Goal: Navigation & Orientation: Find specific page/section

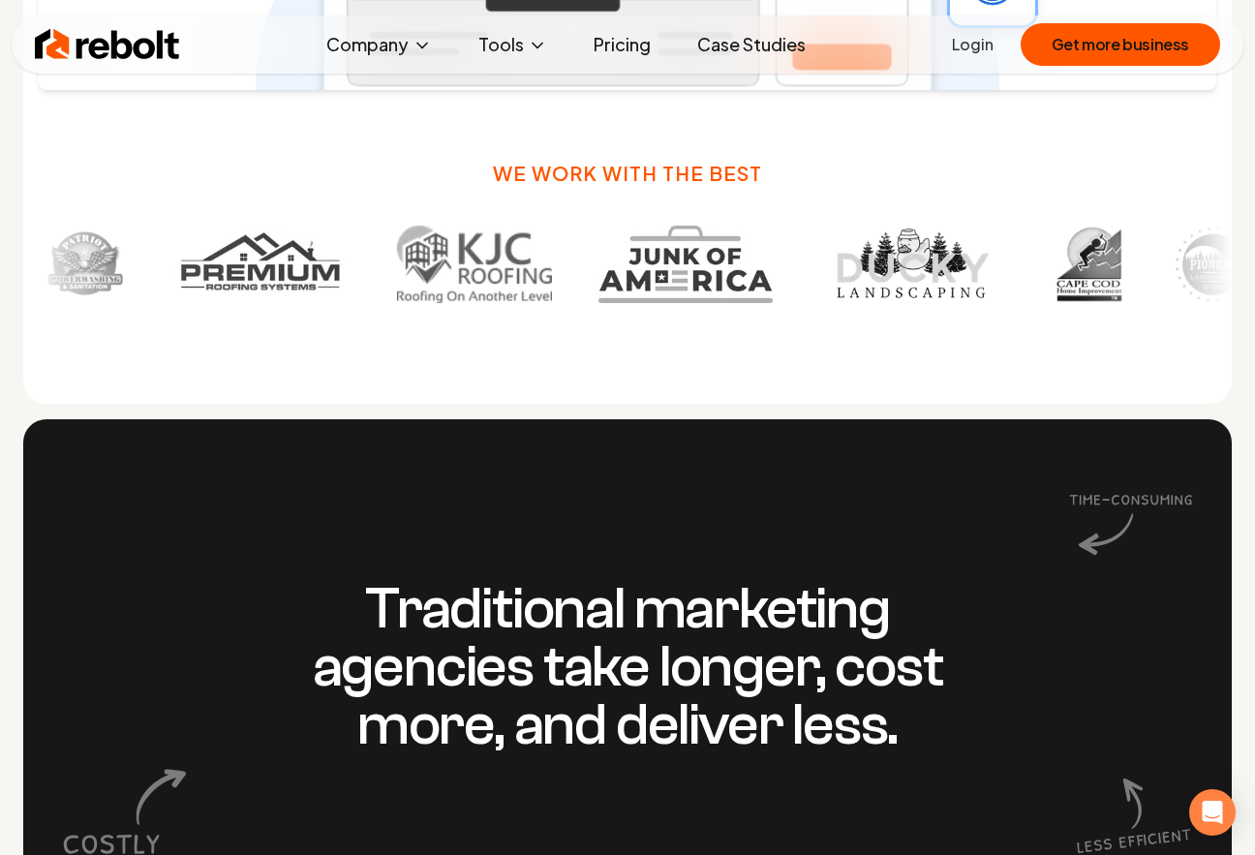
scroll to position [1395, 0]
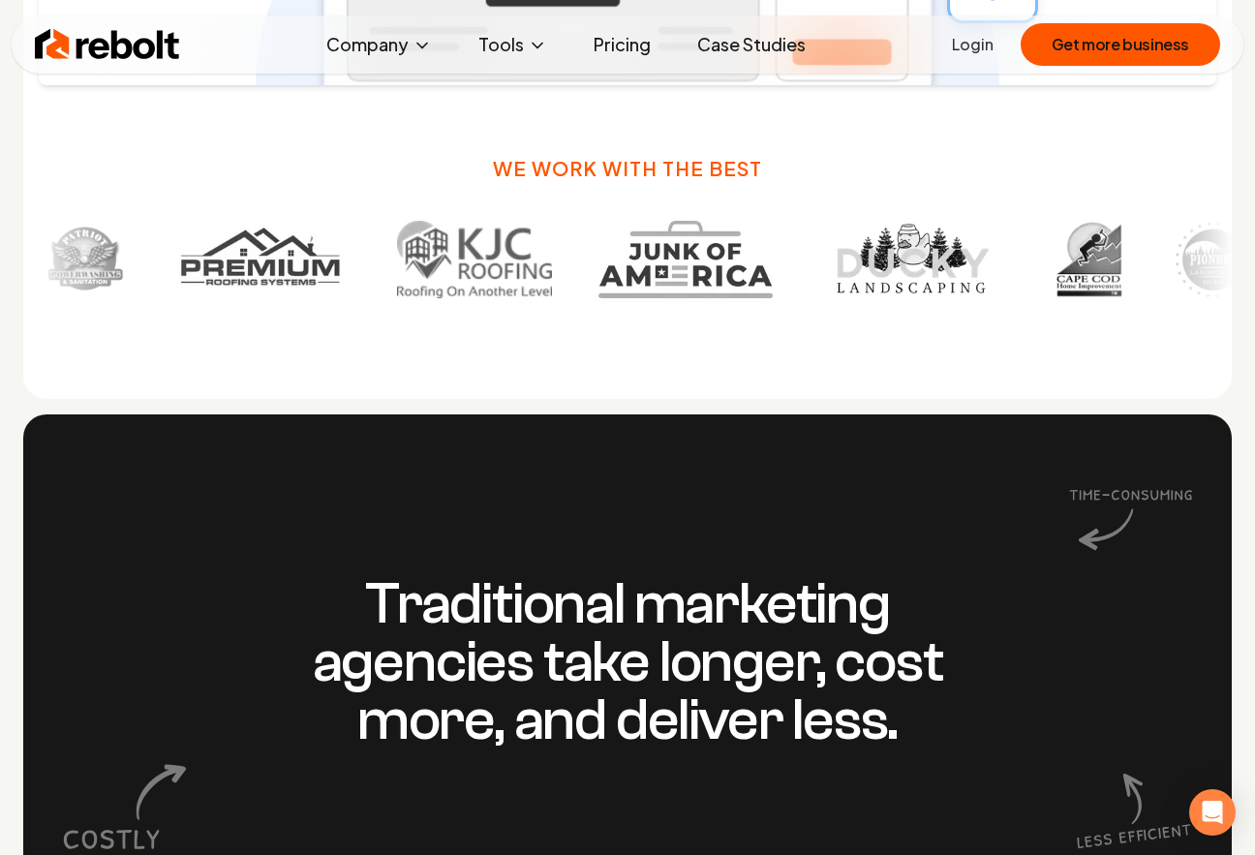
click at [990, 42] on link "Login" at bounding box center [973, 44] width 42 height 23
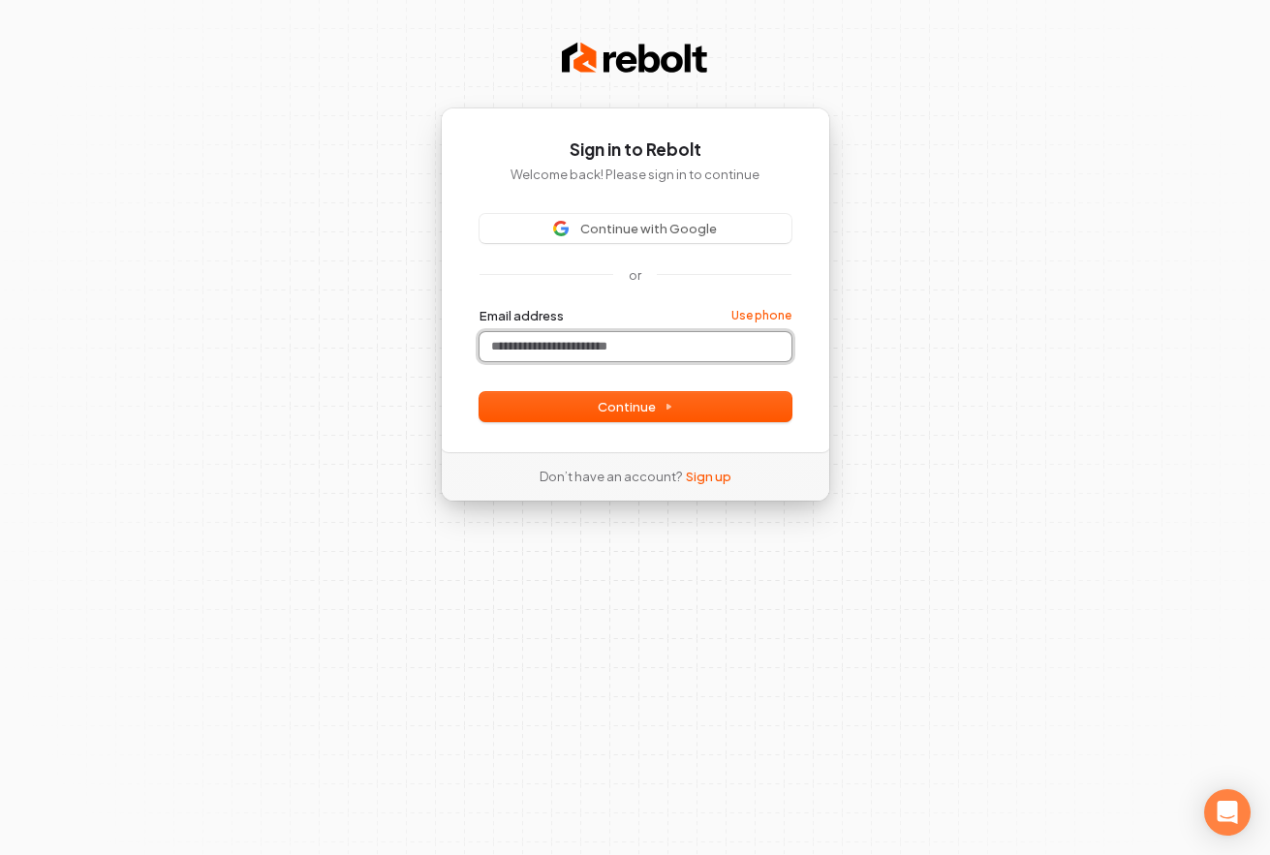
click at [632, 340] on input "Email address" at bounding box center [635, 346] width 312 height 29
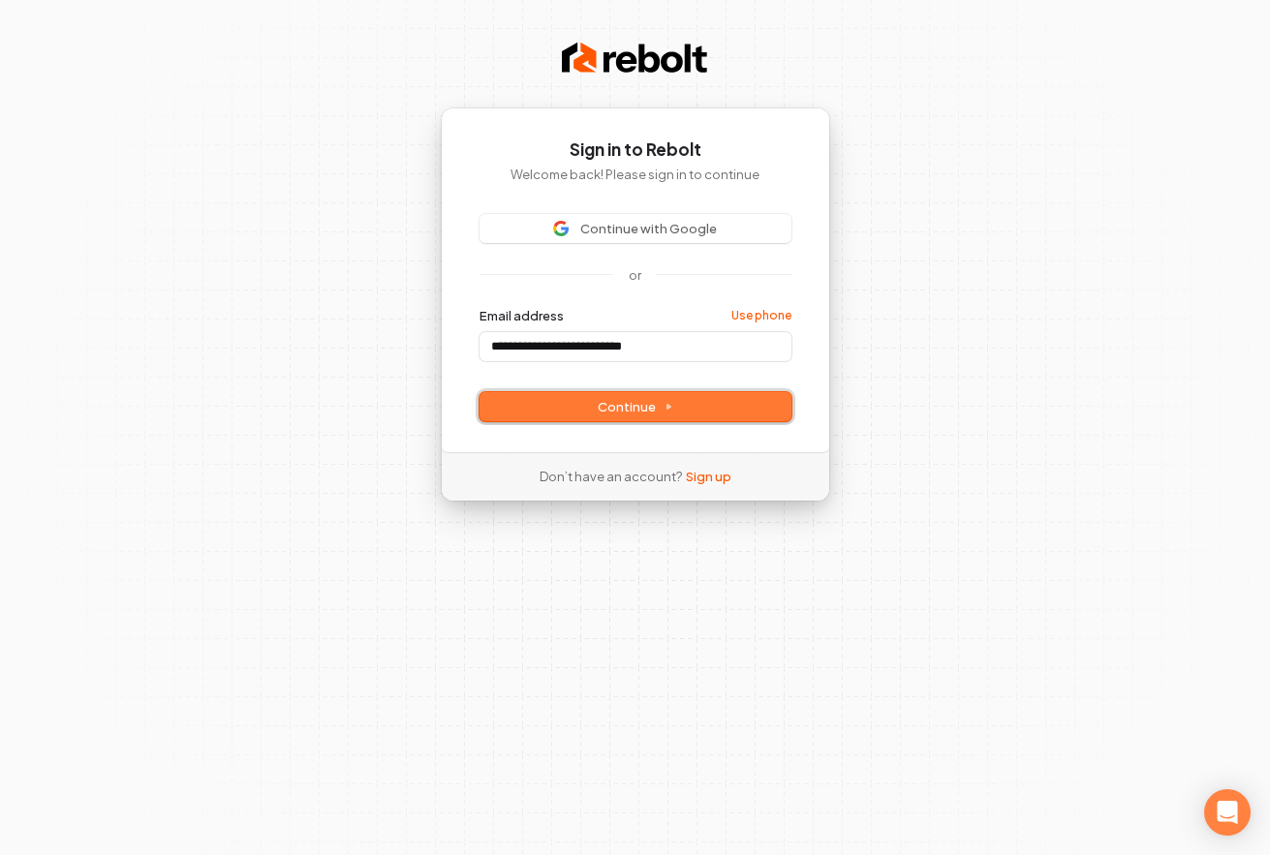
click at [641, 409] on span "Continue" at bounding box center [635, 406] width 76 height 17
type input "**********"
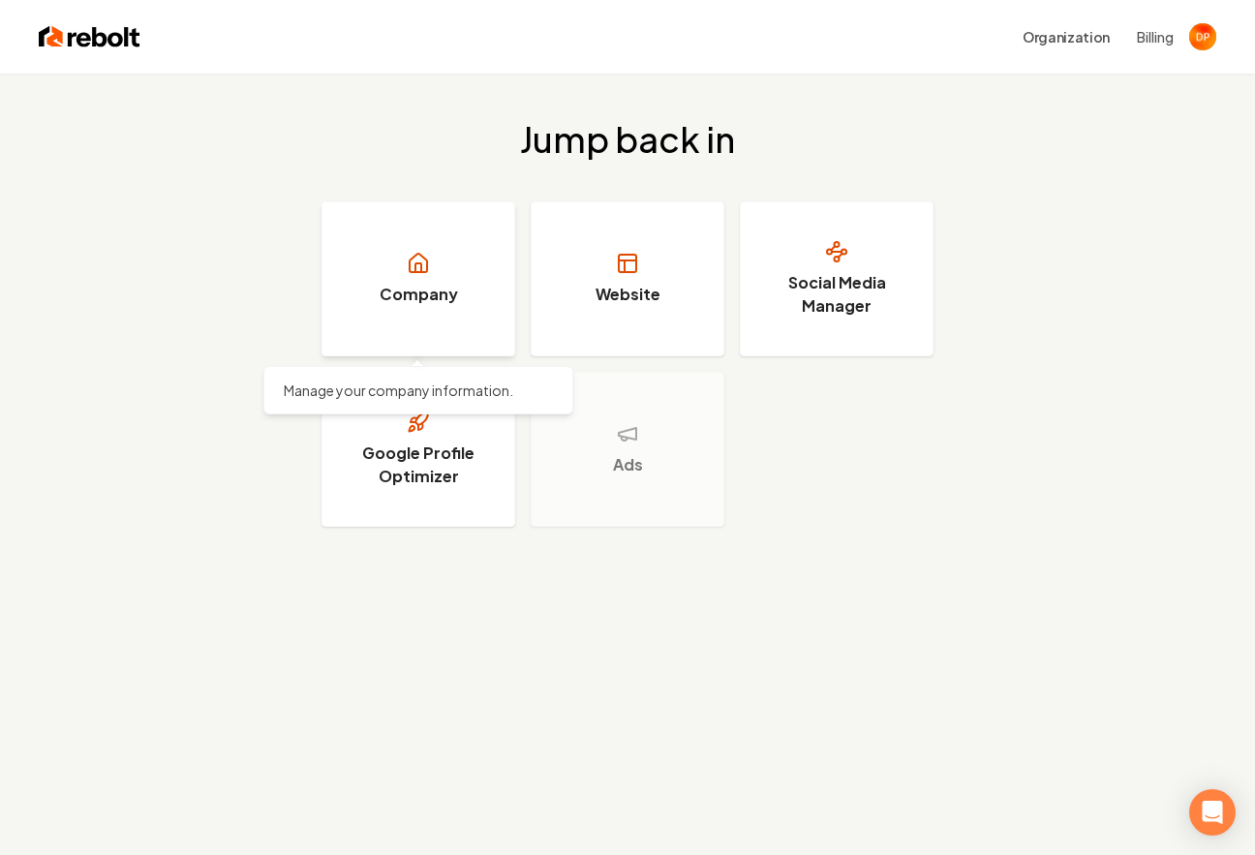
click at [480, 300] on link "Company" at bounding box center [418, 278] width 194 height 155
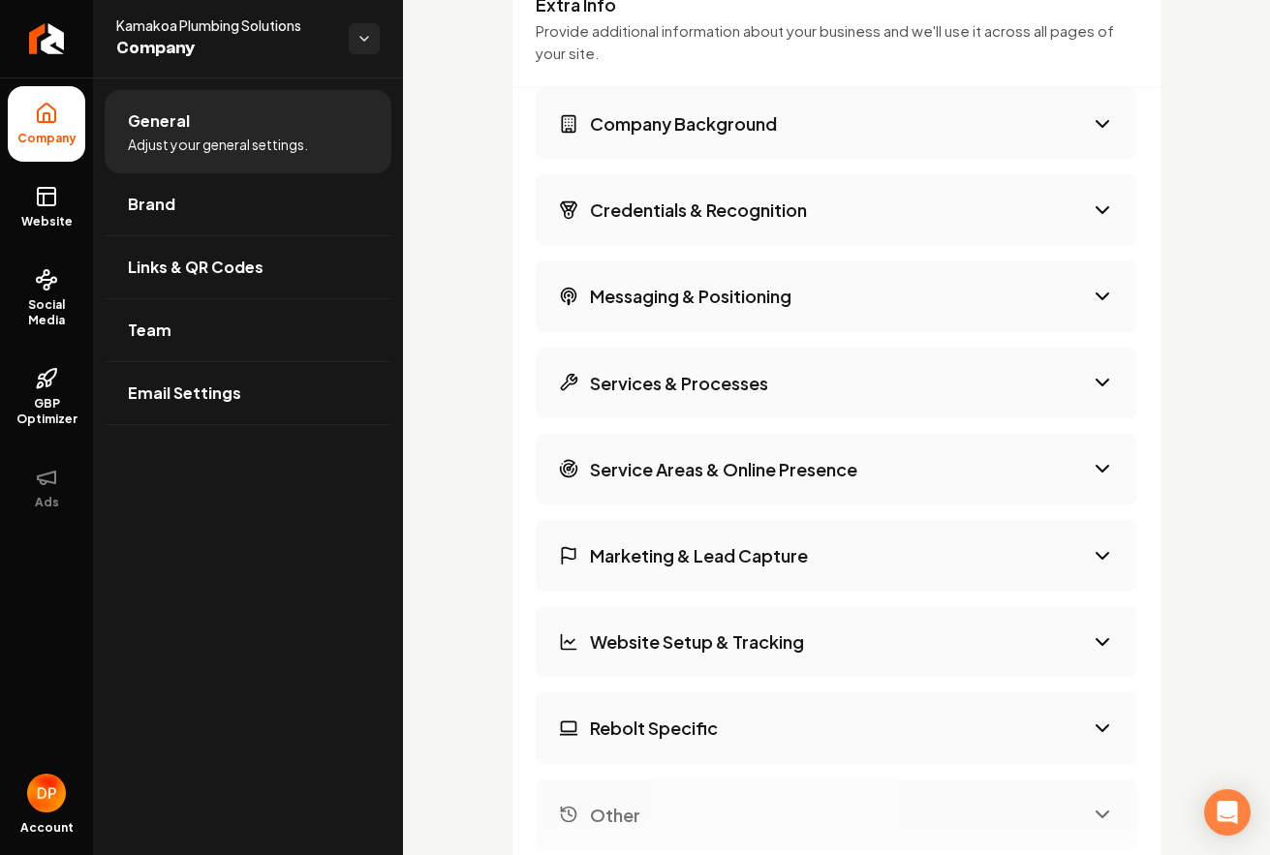
scroll to position [3077, 0]
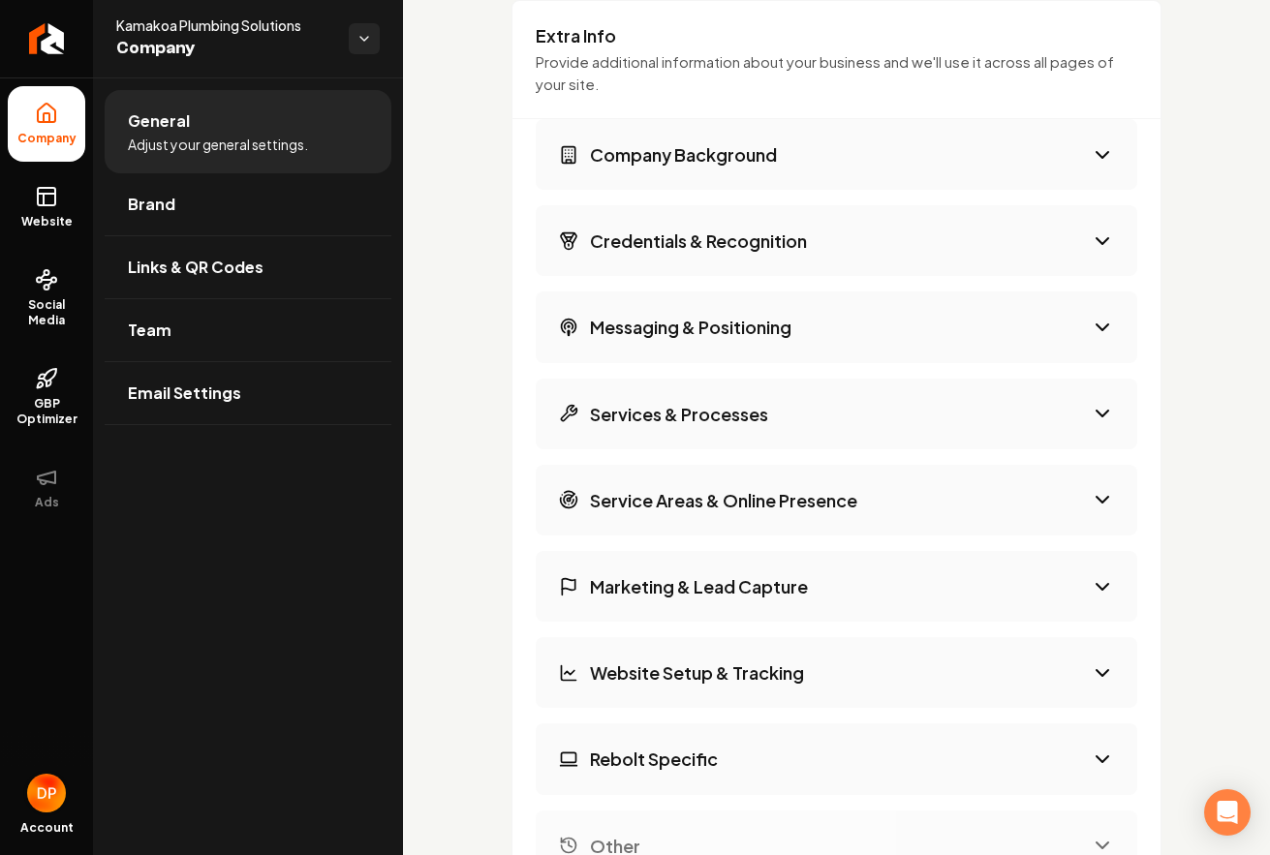
click at [35, 806] on img "Open user button" at bounding box center [46, 793] width 39 height 39
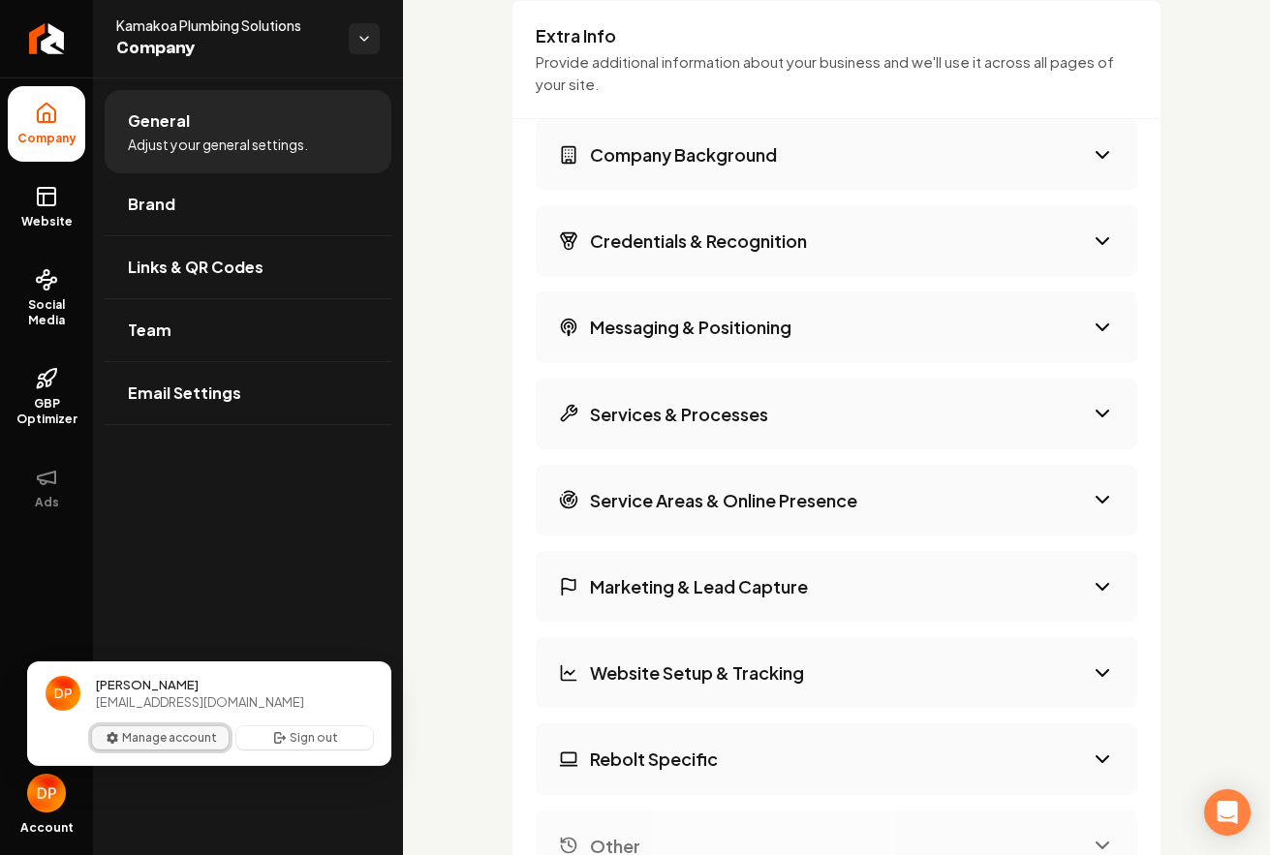
click at [138, 737] on button "Manage account" at bounding box center [160, 737] width 137 height 23
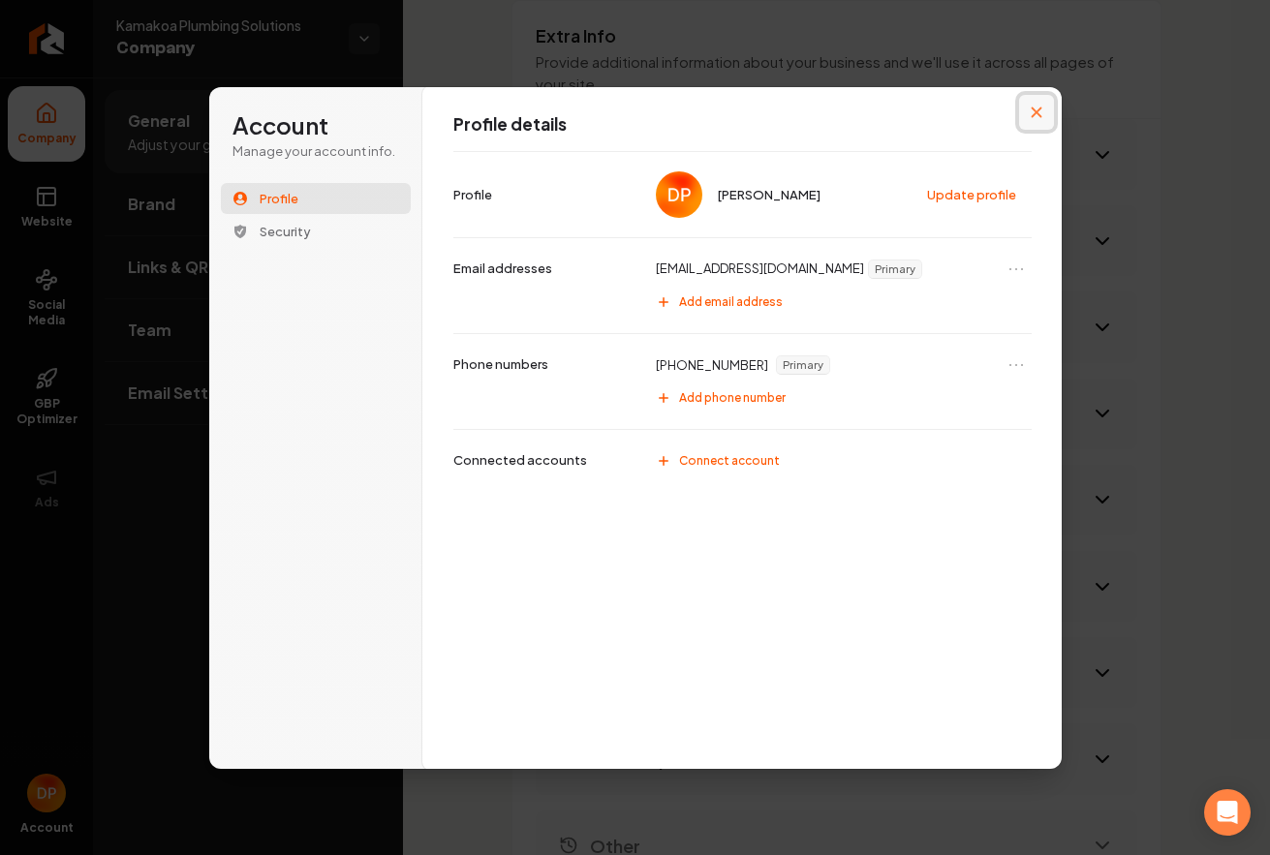
click at [1041, 112] on icon "Close modal" at bounding box center [1036, 113] width 12 height 12
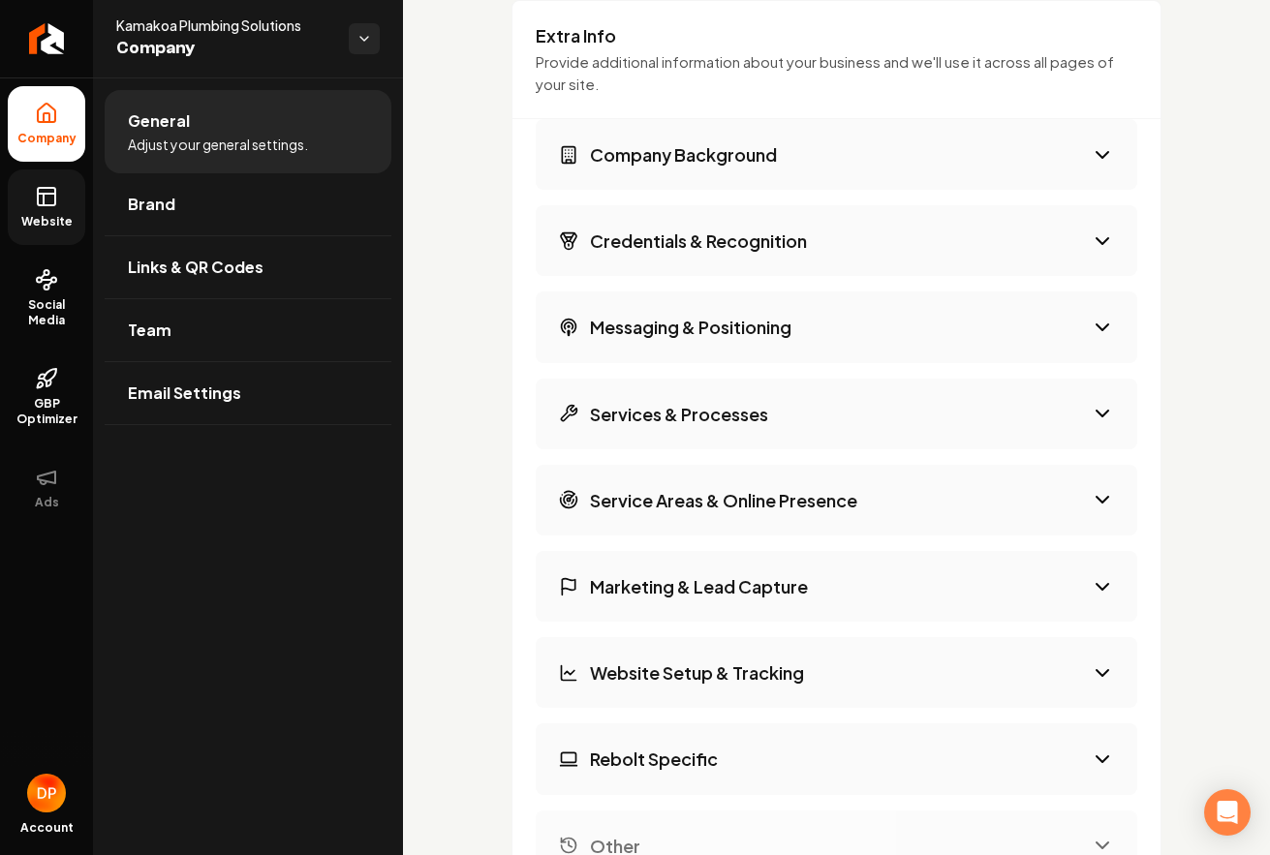
click at [40, 207] on icon at bounding box center [46, 196] width 23 height 23
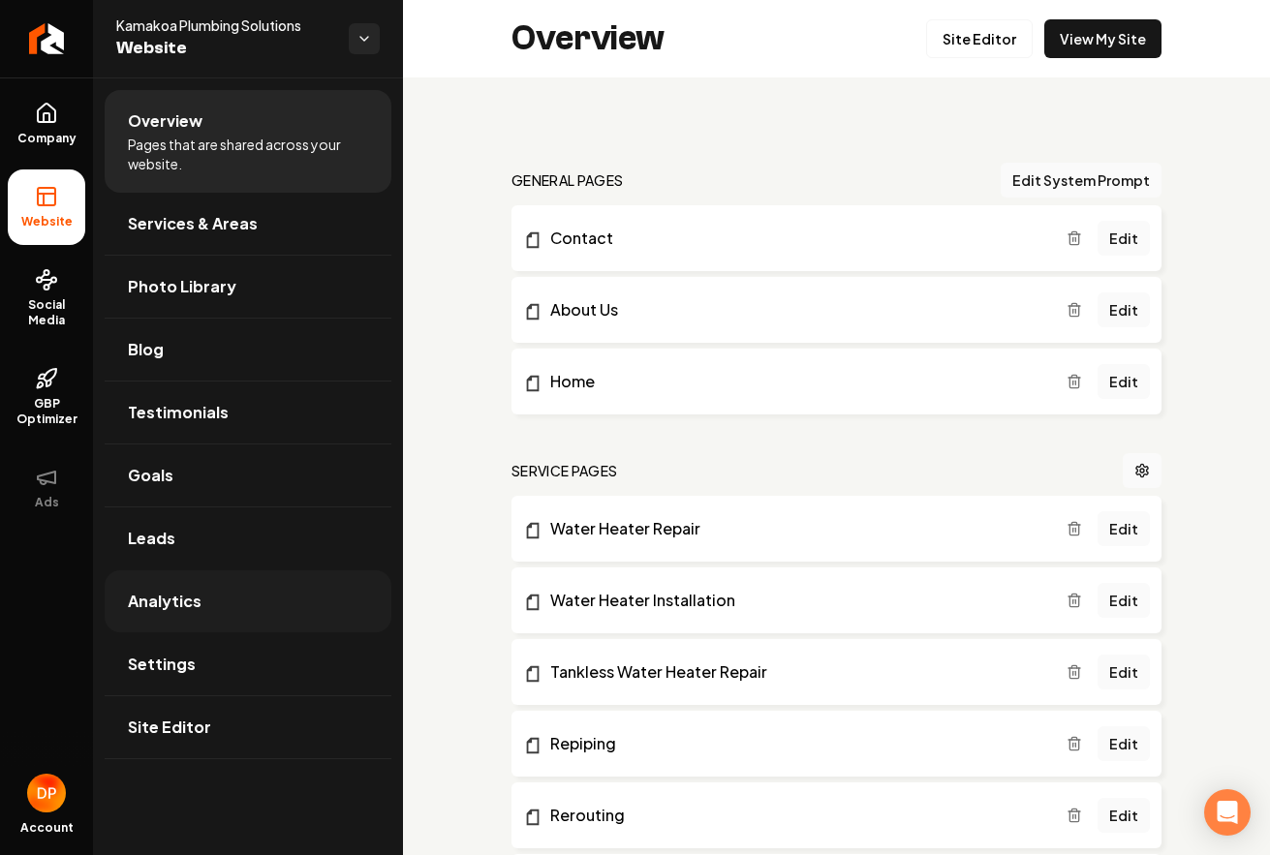
click at [192, 597] on span "Analytics" at bounding box center [165, 601] width 74 height 23
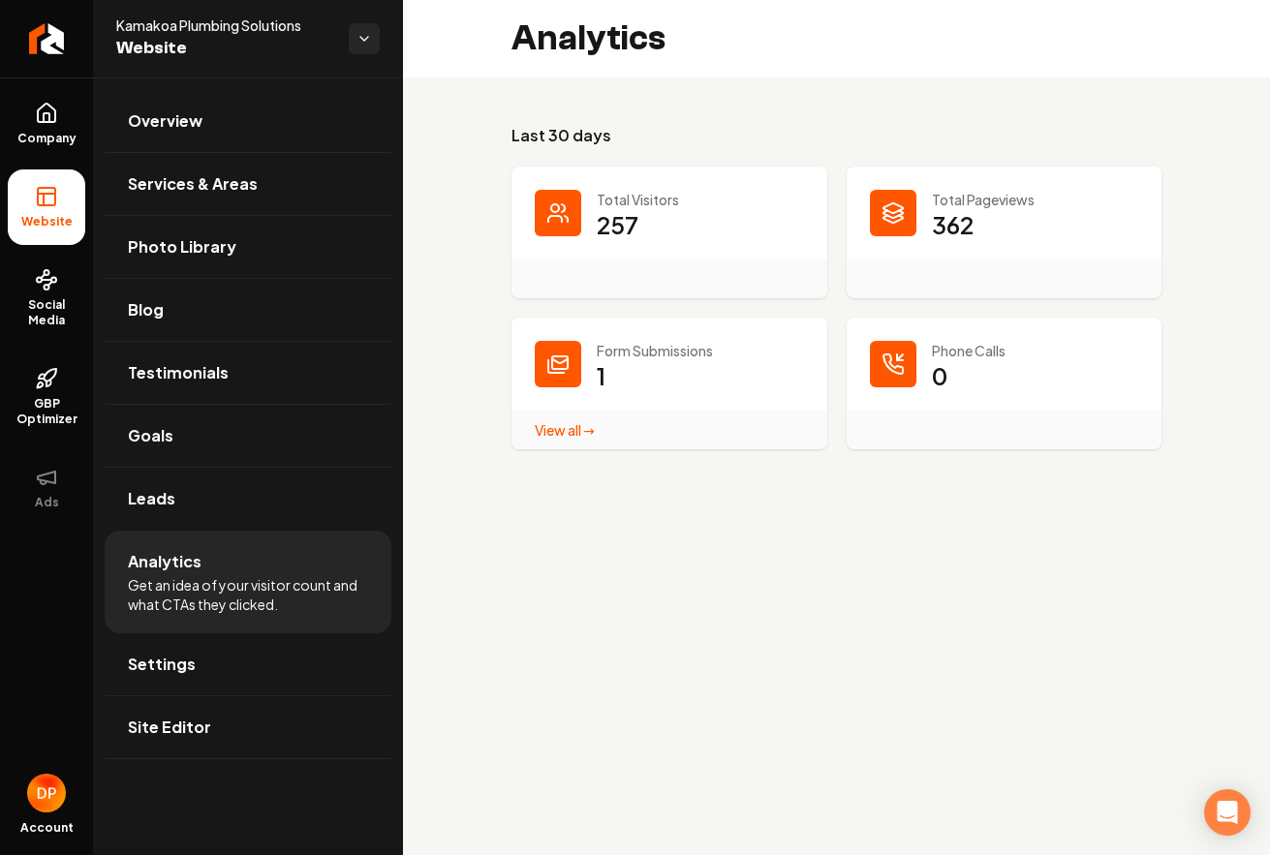
click at [545, 429] on link "View all → Form Submissions stats" at bounding box center [565, 429] width 60 height 17
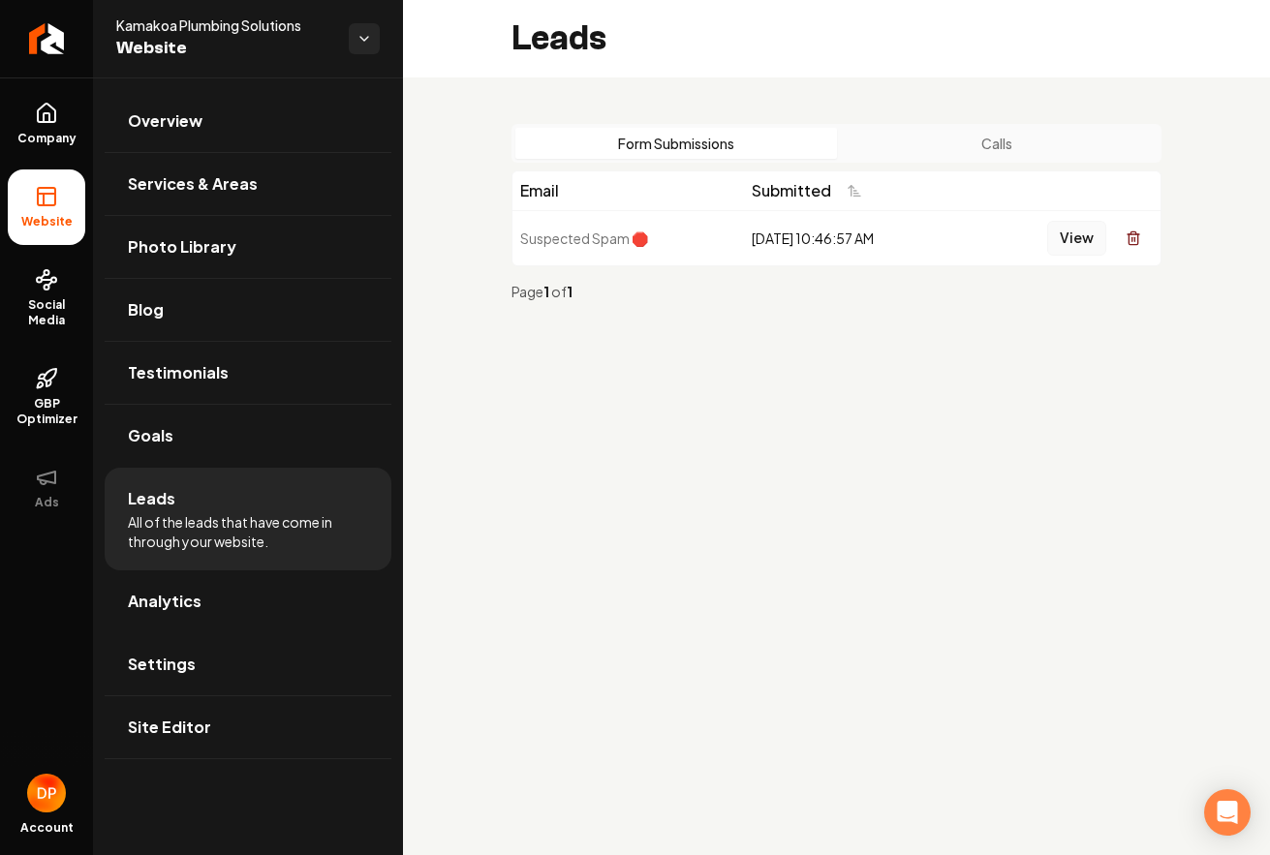
click at [1080, 239] on button "View" at bounding box center [1076, 238] width 59 height 35
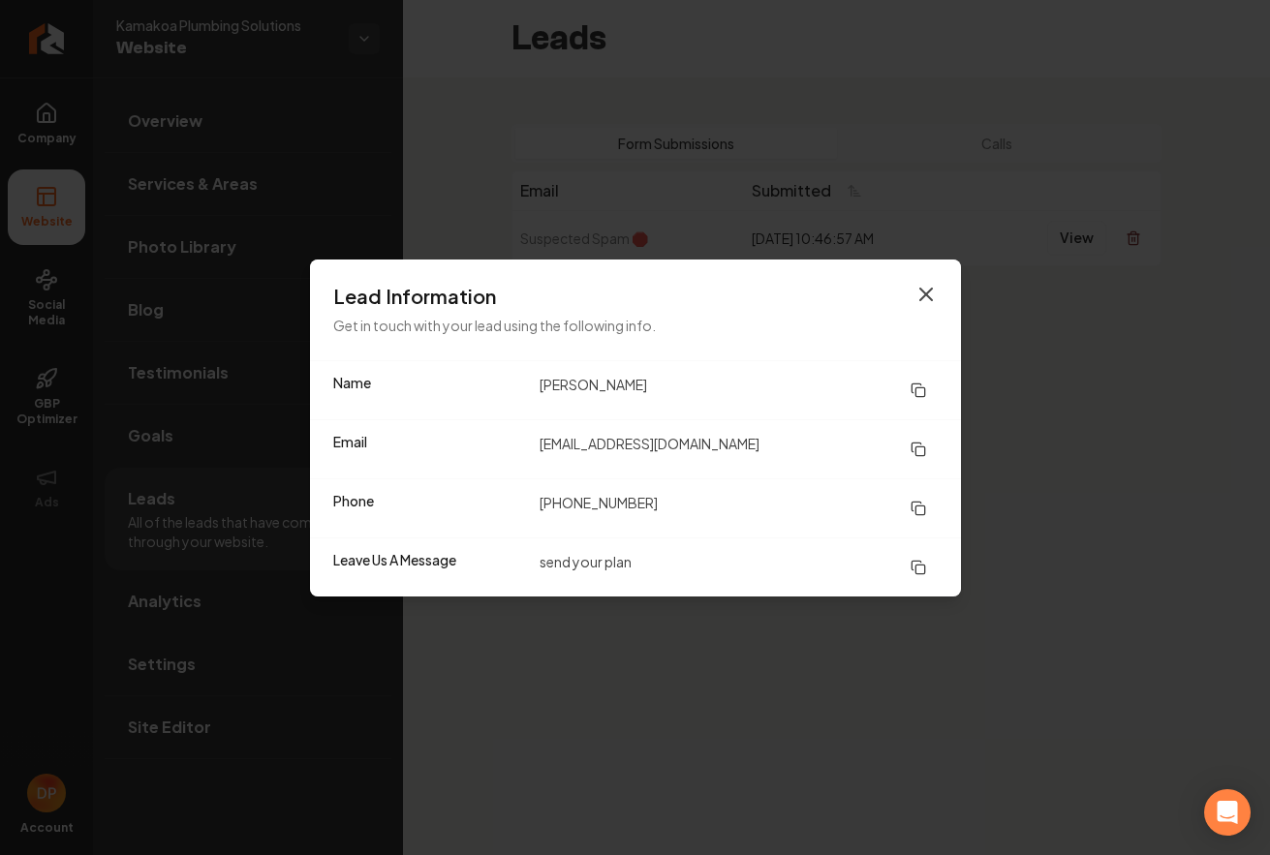
click at [927, 295] on icon "button" at bounding box center [926, 295] width 12 height 12
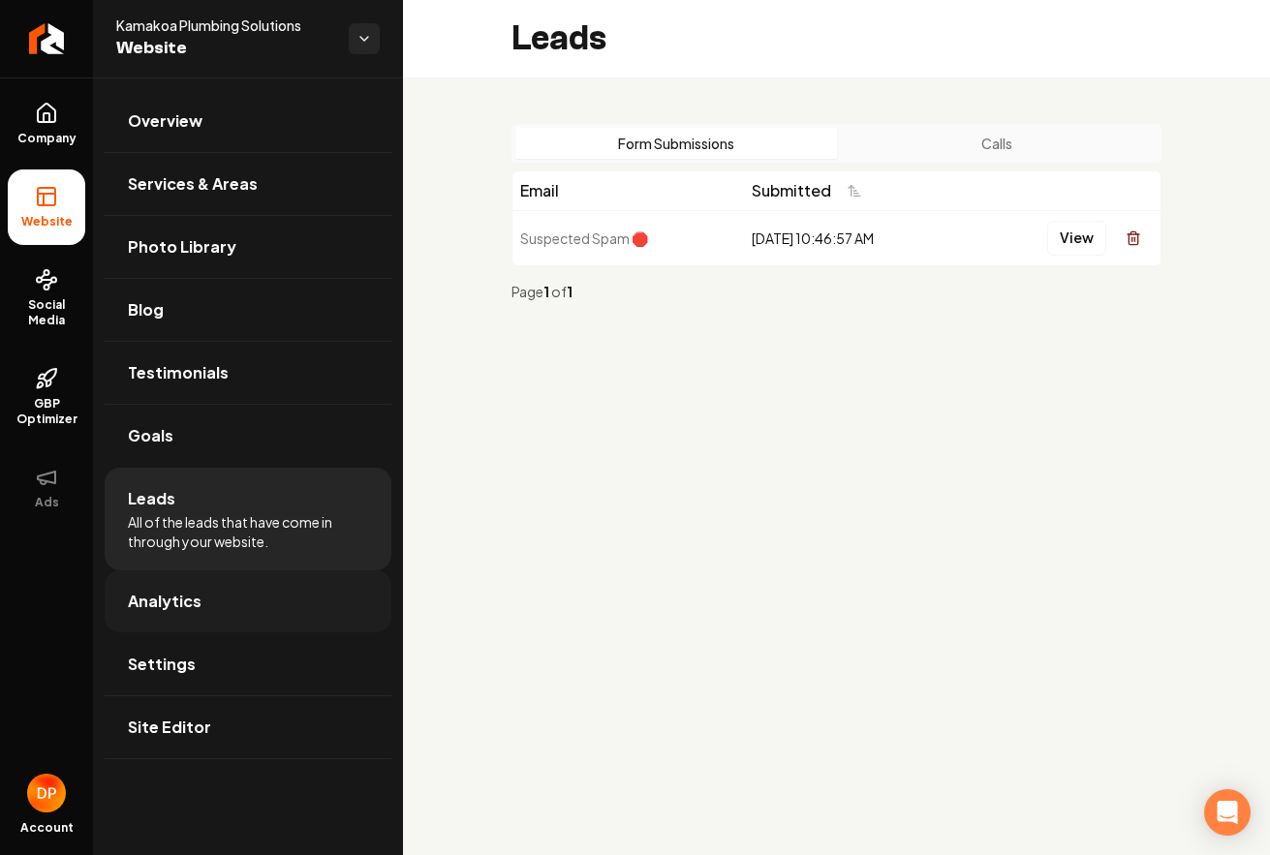
click at [223, 599] on link "Analytics" at bounding box center [248, 601] width 287 height 62
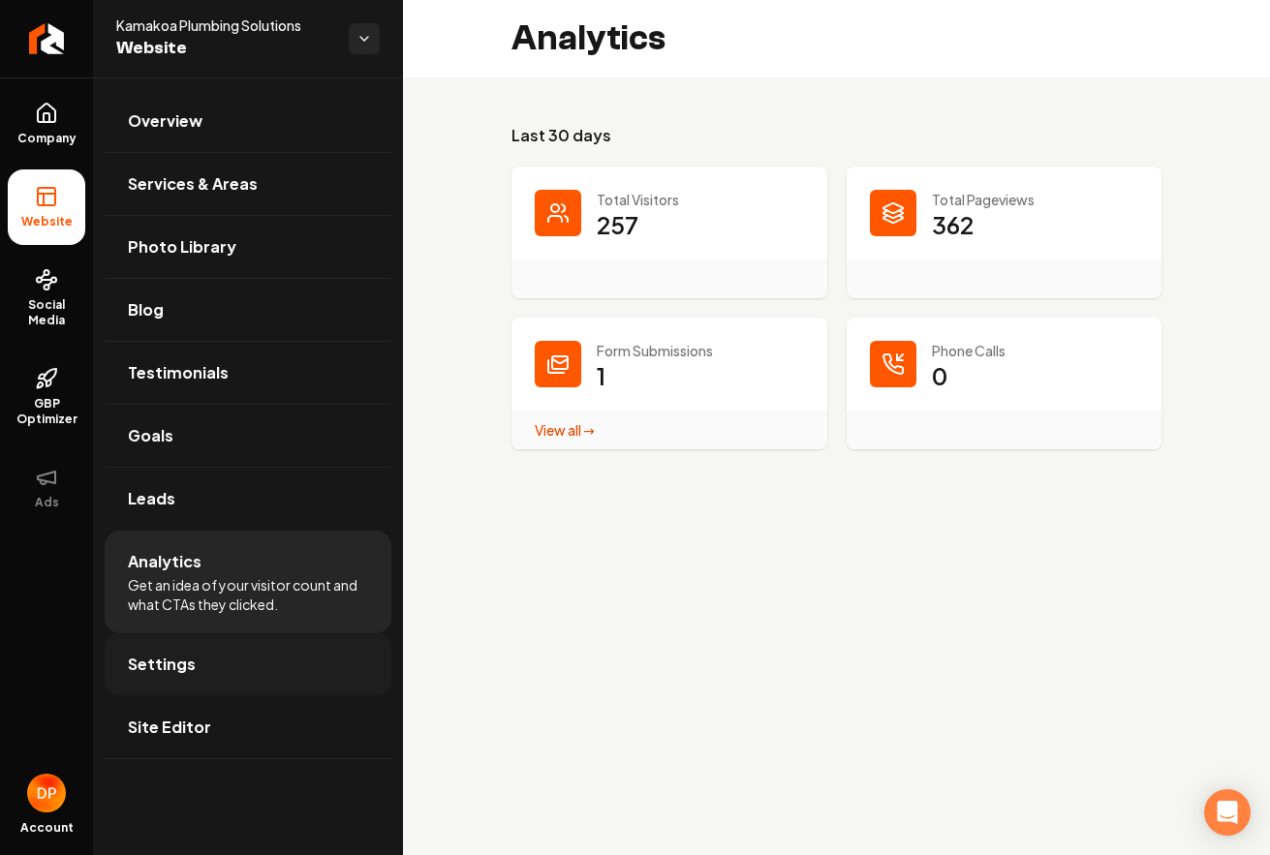
click at [187, 662] on span "Settings" at bounding box center [162, 664] width 68 height 23
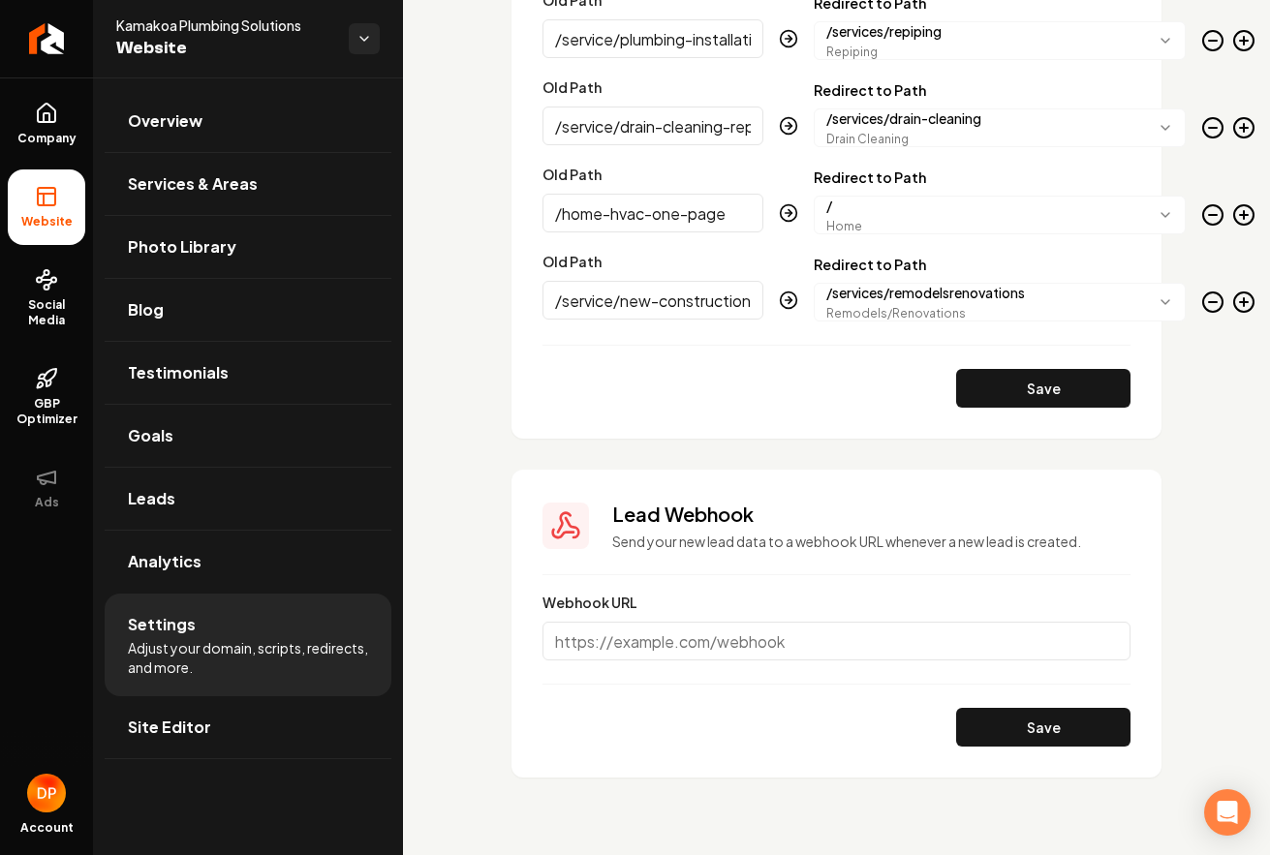
scroll to position [3146, 0]
click at [152, 124] on span "Overview" at bounding box center [165, 120] width 75 height 23
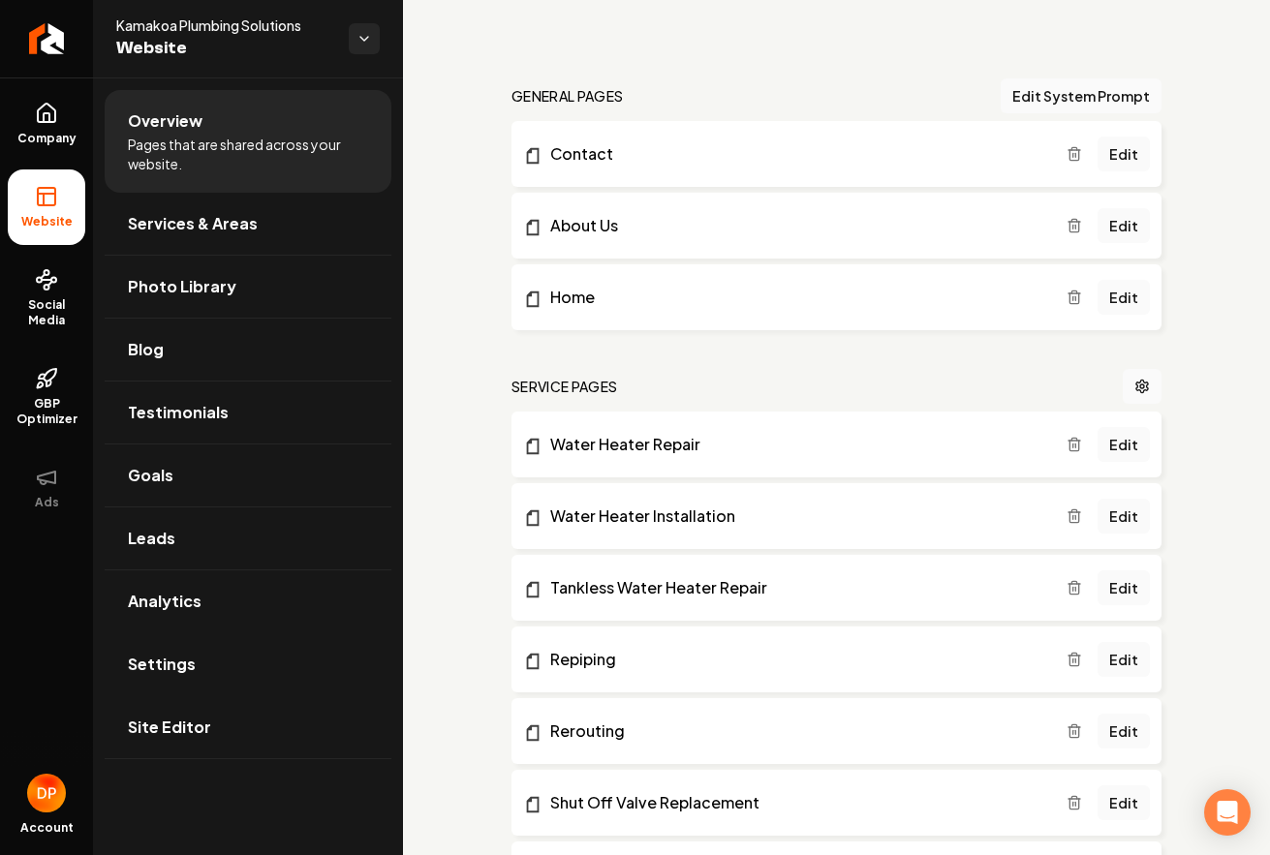
scroll to position [98, 0]
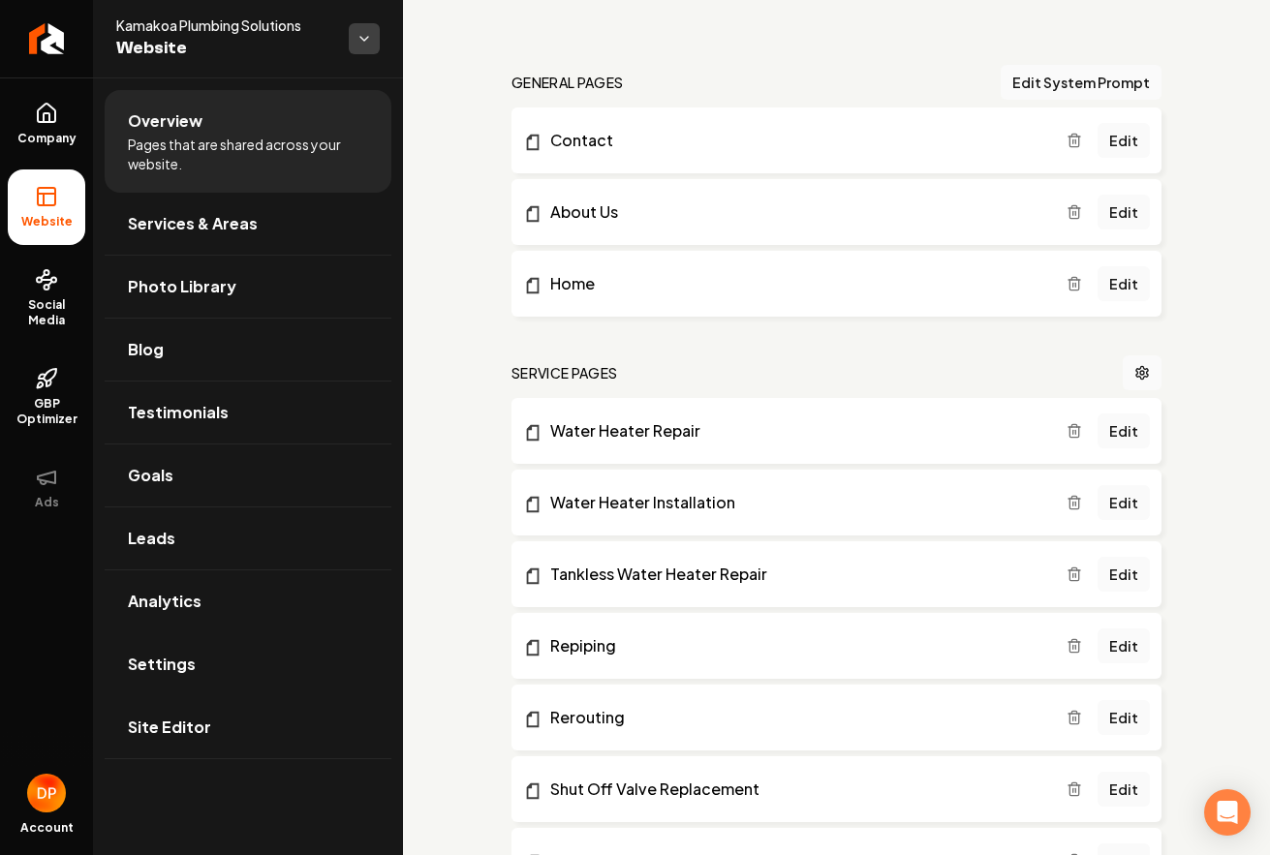
click at [353, 35] on html "Company Website Social Media GBP Optimizer Ads Account Kamakoa Plumbing Solutio…" at bounding box center [635, 427] width 1270 height 855
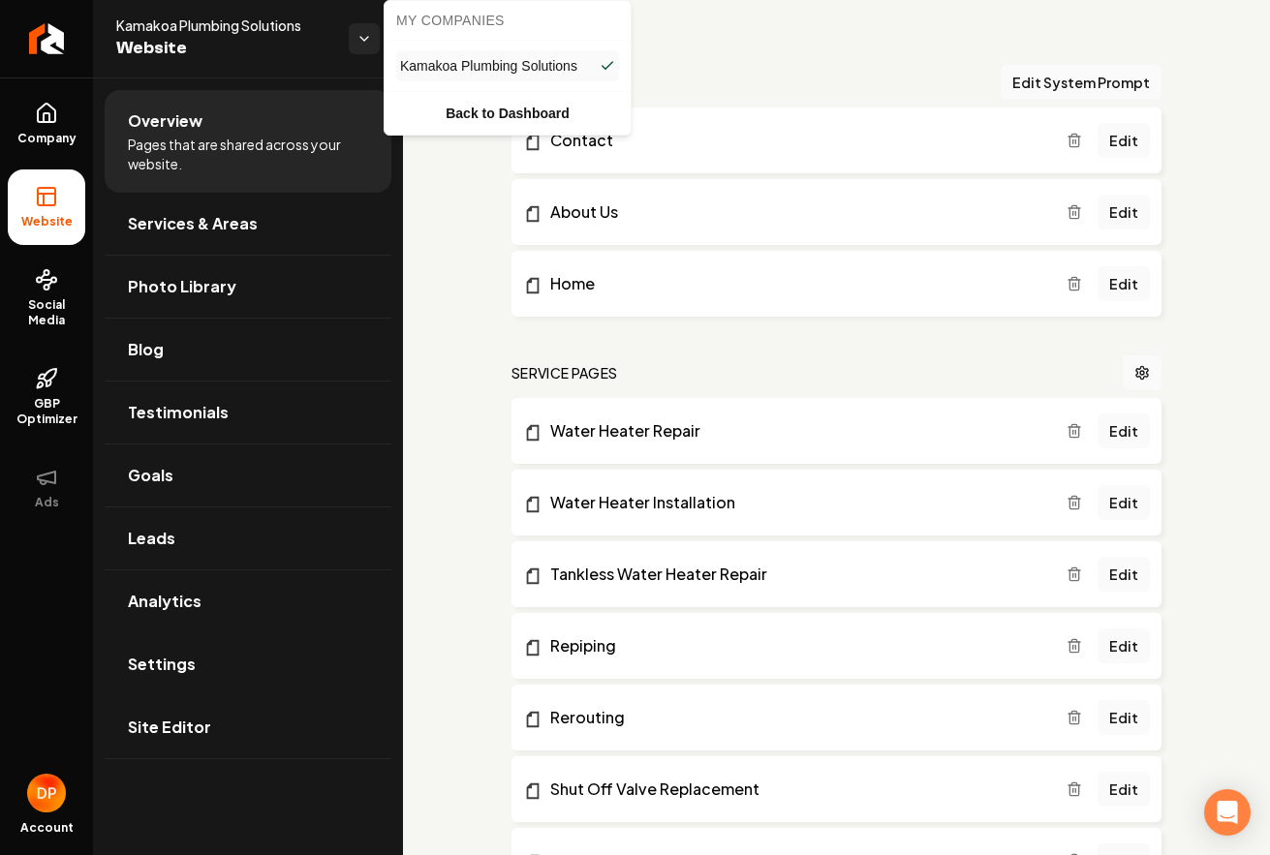
click at [317, 40] on html "Company Website Social Media GBP Optimizer Ads Account Kamakoa Plumbing Solutio…" at bounding box center [635, 427] width 1270 height 855
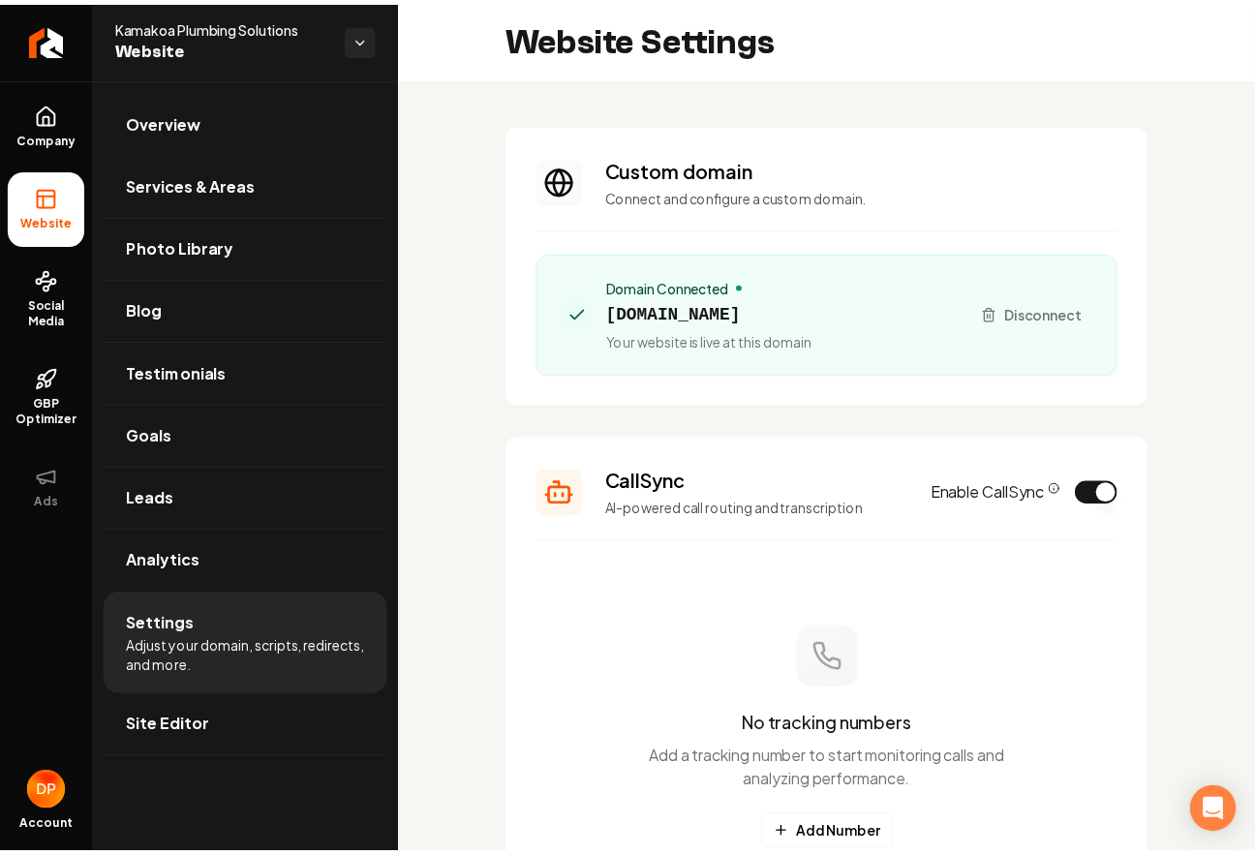
scroll to position [157, 0]
